Goal: Check status: Check status

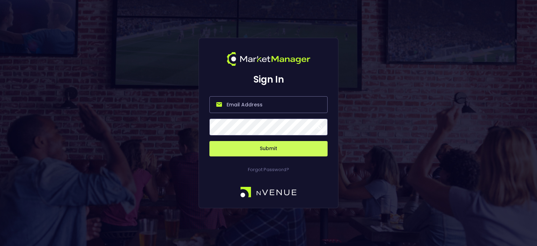
type input "[PERSON_NAME][EMAIL_ADDRESS][DOMAIN_NAME]"
click at [281, 146] on button "Submit" at bounding box center [269, 148] width 118 height 15
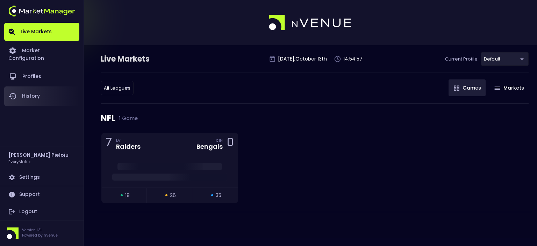
click at [36, 92] on link "History" at bounding box center [41, 96] width 75 height 20
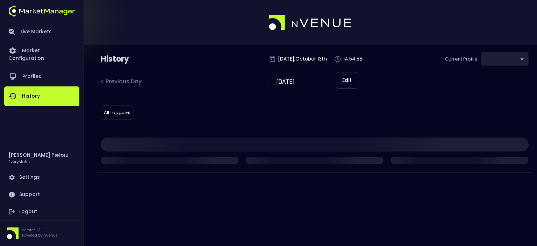
type input "41a1a02b-08cb-4a84-b265-6477bb6fe087"
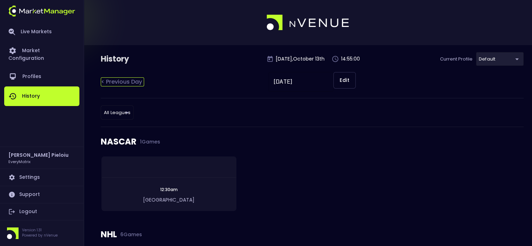
click at [128, 78] on div "< Previous Day" at bounding box center [122, 81] width 43 height 9
type input "[DATE]"
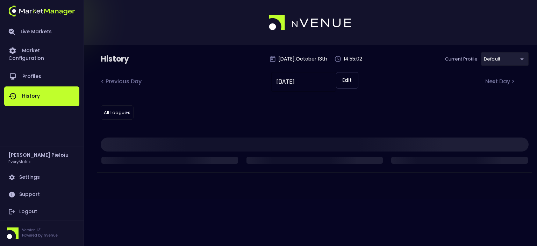
click at [122, 112] on body "Live Markets Market Configuration Profiles History [PERSON_NAME] EveryMatrix Se…" at bounding box center [268, 123] width 537 height 246
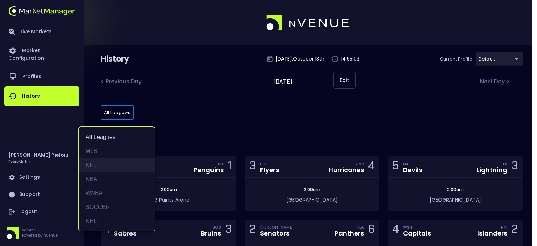
click at [93, 163] on li "NFL" at bounding box center [117, 165] width 76 height 14
type input "NFL"
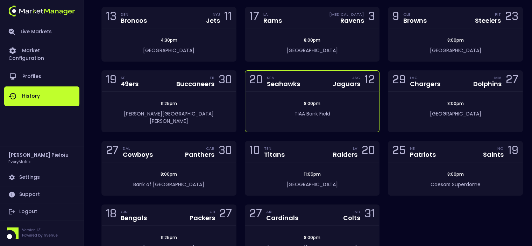
scroll to position [175, 0]
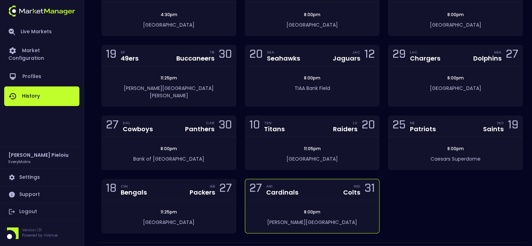
click at [314, 191] on div "27 ARI Cardinals IND Colts 31" at bounding box center [312, 189] width 134 height 21
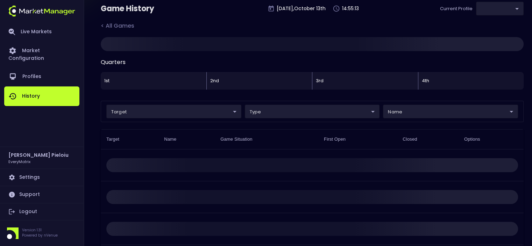
type input "41a1a02b-08cb-4a84-b265-6477bb6fe087"
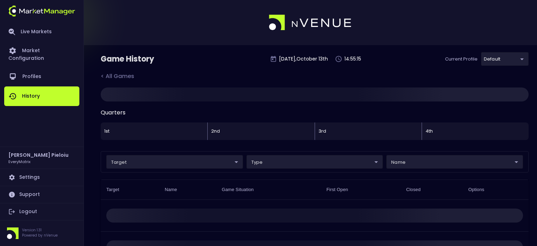
click at [424, 162] on body "Live Markets Market Configuration Profiles History [PERSON_NAME] EveryMatrix Se…" at bounding box center [268, 181] width 537 height 362
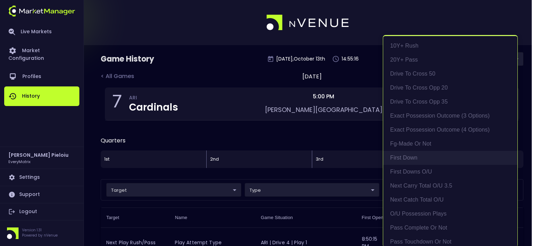
click at [413, 157] on li "First Down" at bounding box center [450, 158] width 134 height 14
type input "First Down"
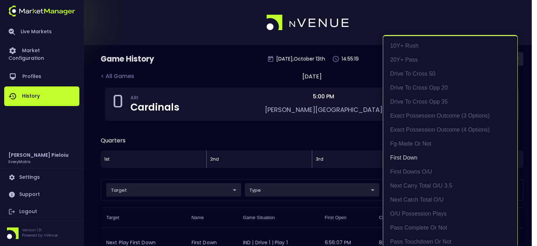
click at [339, 141] on div at bounding box center [268, 123] width 537 height 246
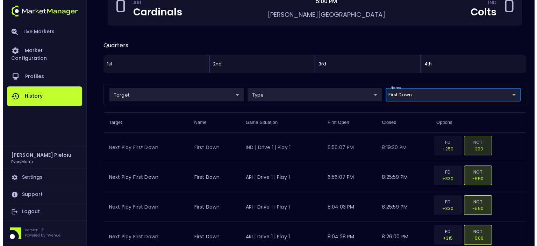
scroll to position [140, 0]
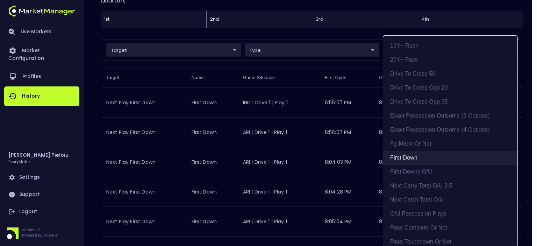
click at [409, 157] on li "First Down" at bounding box center [450, 158] width 134 height 14
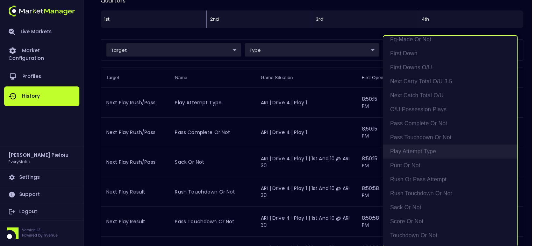
scroll to position [88, 0]
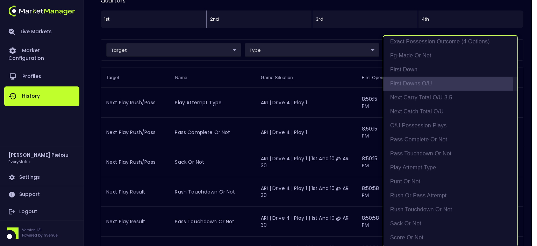
click at [419, 87] on li "First Downs O/U" at bounding box center [450, 84] width 134 height 14
type input "First Downs O/U"
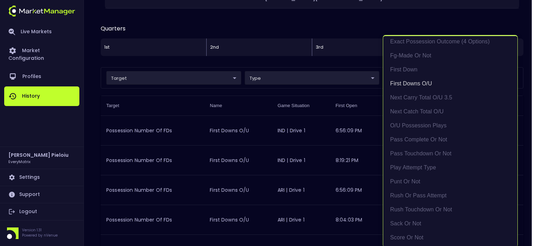
scroll to position [140, 0]
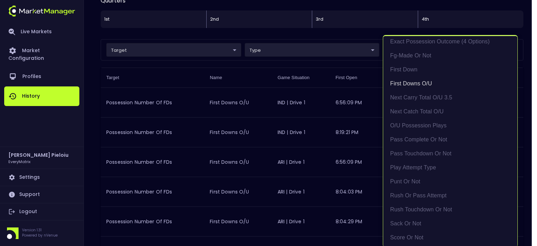
click at [358, 84] on div at bounding box center [268, 123] width 537 height 246
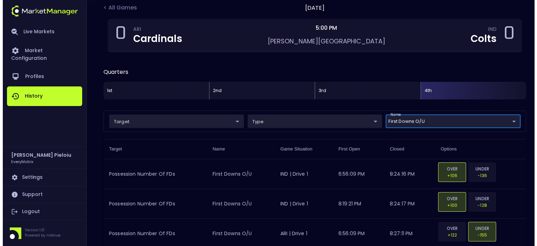
scroll to position [70, 0]
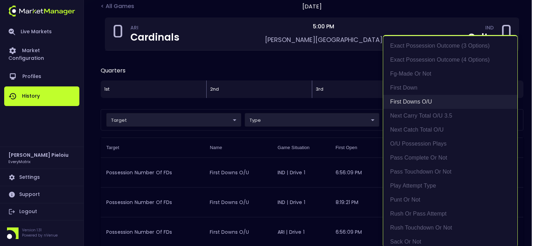
click at [415, 102] on li "First Downs O/U" at bounding box center [450, 102] width 134 height 14
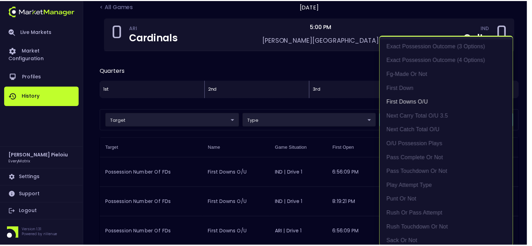
scroll to position [0, 0]
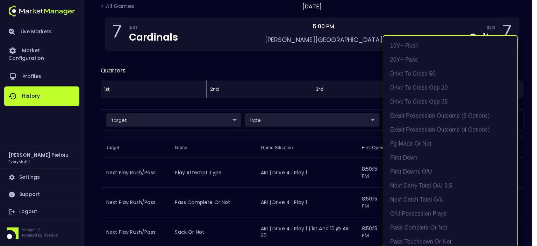
click at [266, 105] on div at bounding box center [268, 123] width 537 height 246
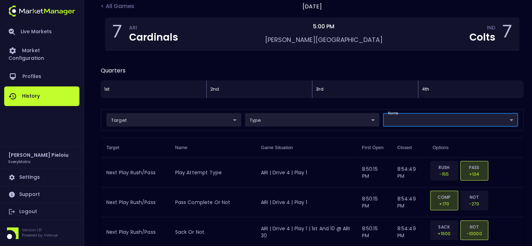
click at [269, 116] on div "10Y+ Rush 20Y+ Pass Drive to Cross 50 Drive to Cross Opp 20 Drive to Cross Opp …" at bounding box center [266, 123] width 532 height 246
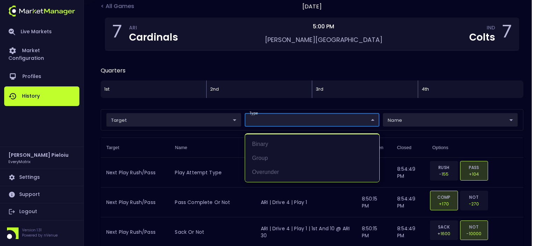
click at [205, 117] on div at bounding box center [268, 123] width 537 height 246
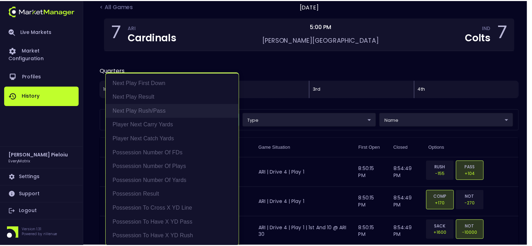
scroll to position [1, 0]
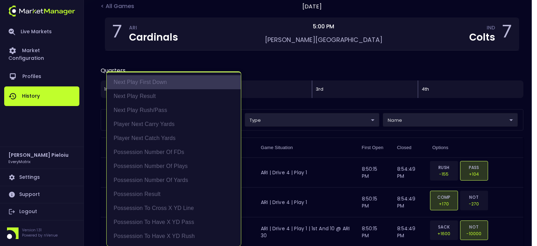
click at [161, 83] on li "Next Play First Down" at bounding box center [174, 82] width 134 height 14
type input "Next Play First Down"
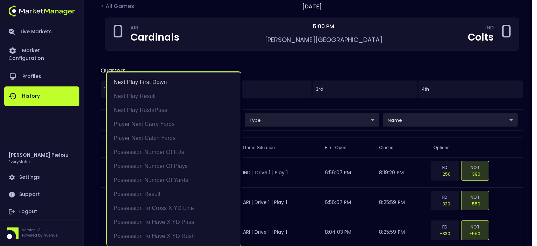
click at [481, 149] on div at bounding box center [268, 123] width 537 height 246
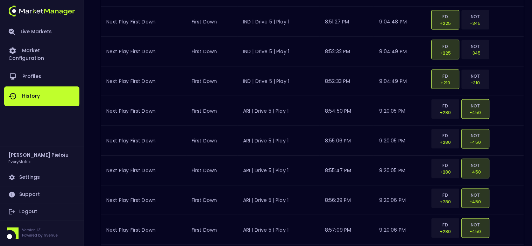
scroll to position [1499, 0]
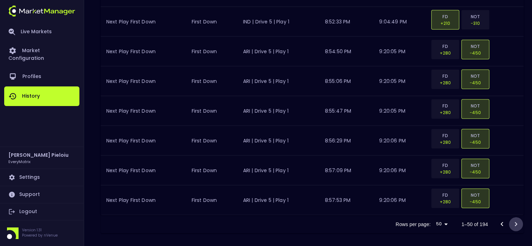
click at [516, 222] on icon "Go to next page" at bounding box center [516, 224] width 2 height 4
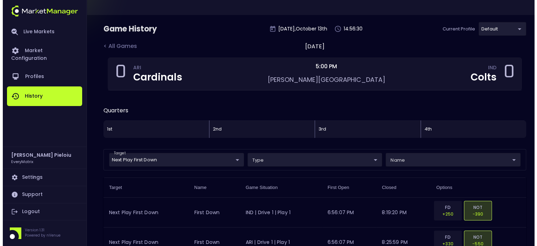
scroll to position [0, 0]
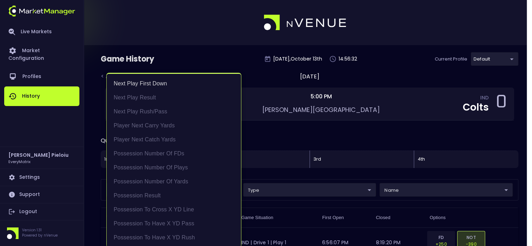
click at [149, 84] on li "Next Play First Down" at bounding box center [174, 84] width 134 height 14
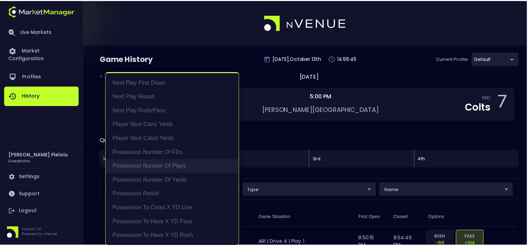
scroll to position [1, 0]
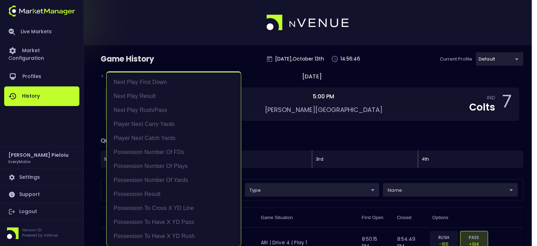
click at [432, 145] on div at bounding box center [268, 123] width 537 height 246
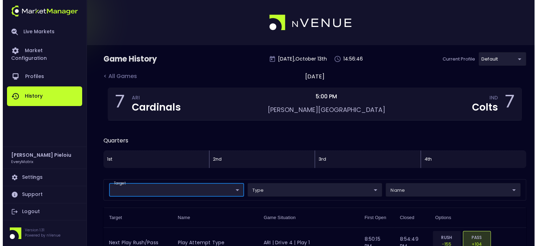
scroll to position [0, 0]
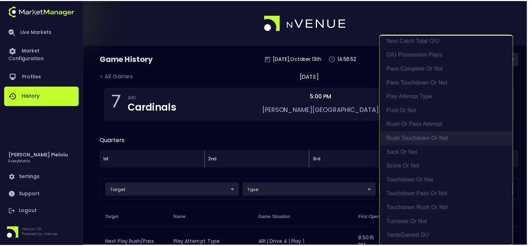
scroll to position [1, 0]
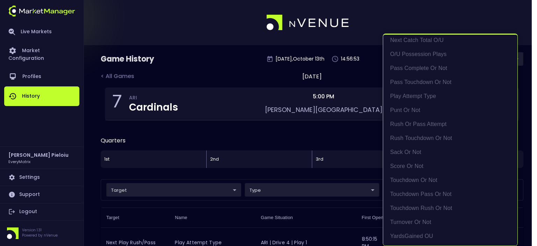
click at [332, 141] on div at bounding box center [268, 123] width 537 height 246
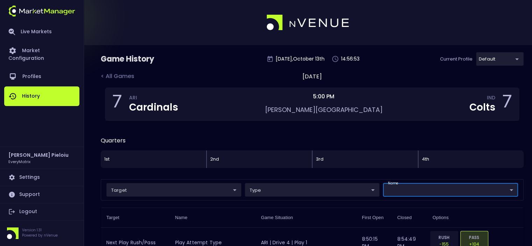
scroll to position [0, 0]
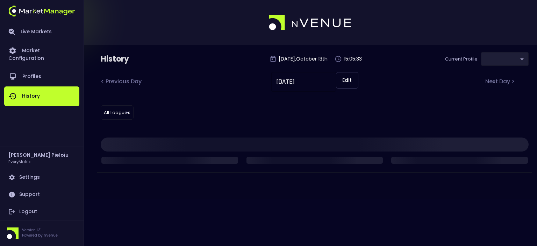
type input "41a1a02b-08cb-4a84-b265-6477bb6fe087"
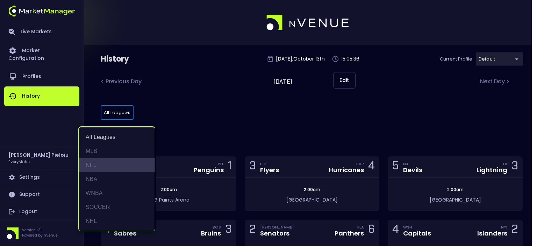
click at [92, 165] on li "NFL" at bounding box center [117, 165] width 76 height 14
type input "NFL"
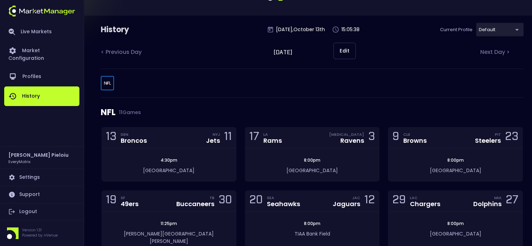
scroll to position [70, 0]
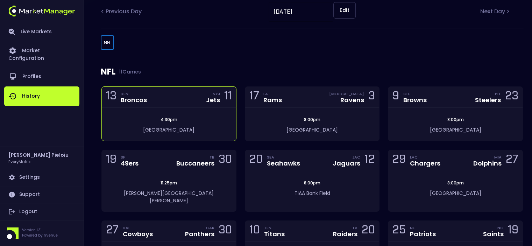
click at [195, 107] on div "13 DEN Broncos NYJ Jets 11" at bounding box center [169, 97] width 134 height 21
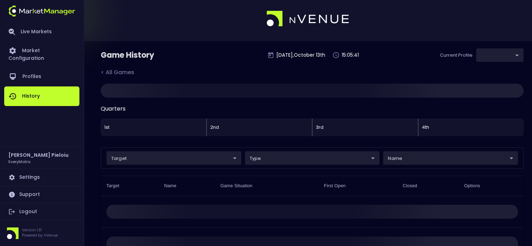
type input "41a1a02b-08cb-4a84-b265-6477bb6fe087"
